Goal: Entertainment & Leisure: Consume media (video, audio)

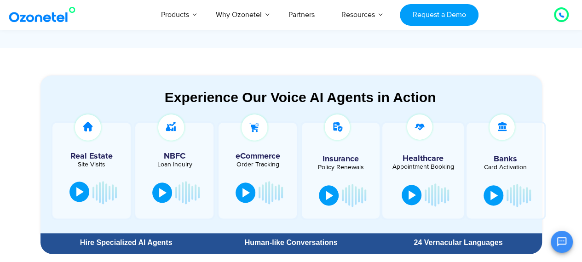
click at [76, 197] on button at bounding box center [79, 192] width 20 height 20
click at [83, 192] on div at bounding box center [81, 192] width 7 height 9
click at [247, 193] on div at bounding box center [245, 191] width 7 height 9
click at [251, 194] on div at bounding box center [248, 192] width 7 height 9
click at [333, 190] on button at bounding box center [329, 195] width 20 height 20
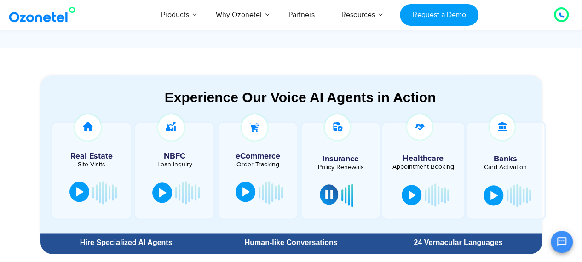
click at [331, 190] on div at bounding box center [328, 194] width 7 height 9
click at [411, 187] on button at bounding box center [412, 194] width 20 height 20
click at [411, 195] on div at bounding box center [410, 194] width 7 height 9
click at [502, 193] on button at bounding box center [494, 195] width 20 height 20
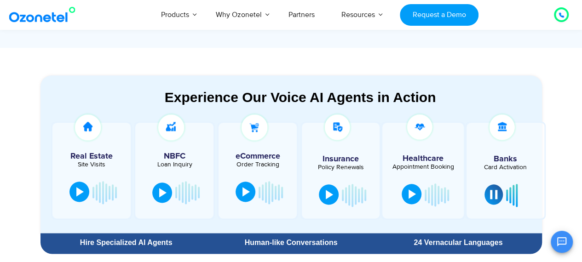
click at [502, 193] on button at bounding box center [494, 195] width 18 height 20
